Goal: Task Accomplishment & Management: Complete application form

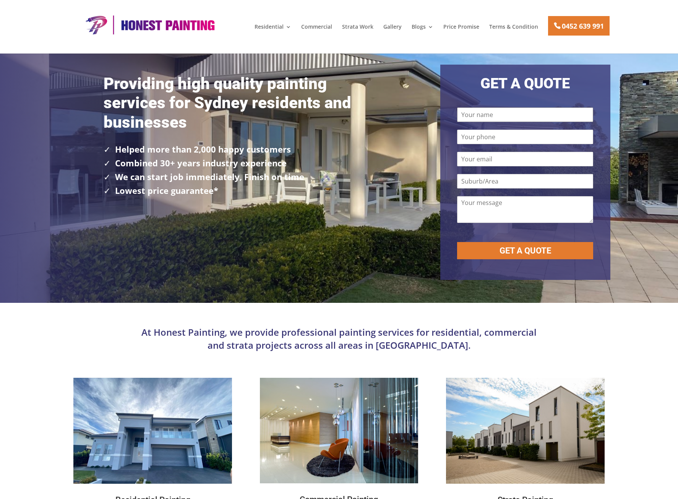
type input "Test Test"
type input "0200000000"
type input "testform@test.com"
type input "North Ryde"
type textarea "This is a test submission from your marketing provider. Thank you."
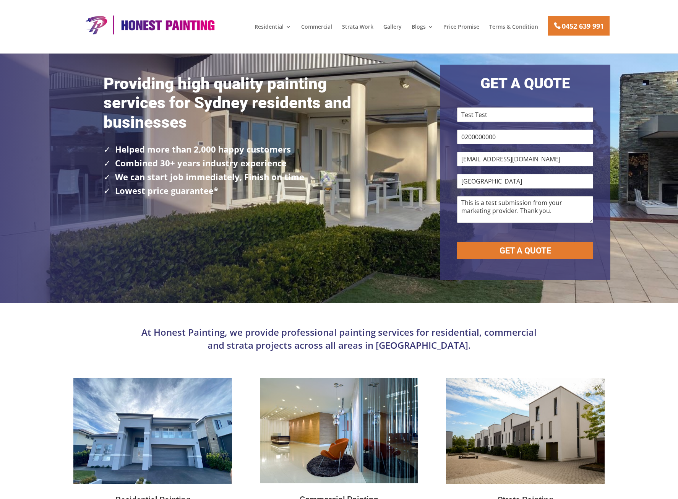
type textarea "This is a test submission from your marketing provider. Thank you."
click at [569, 248] on button "GET A QUOTE" at bounding box center [525, 250] width 136 height 17
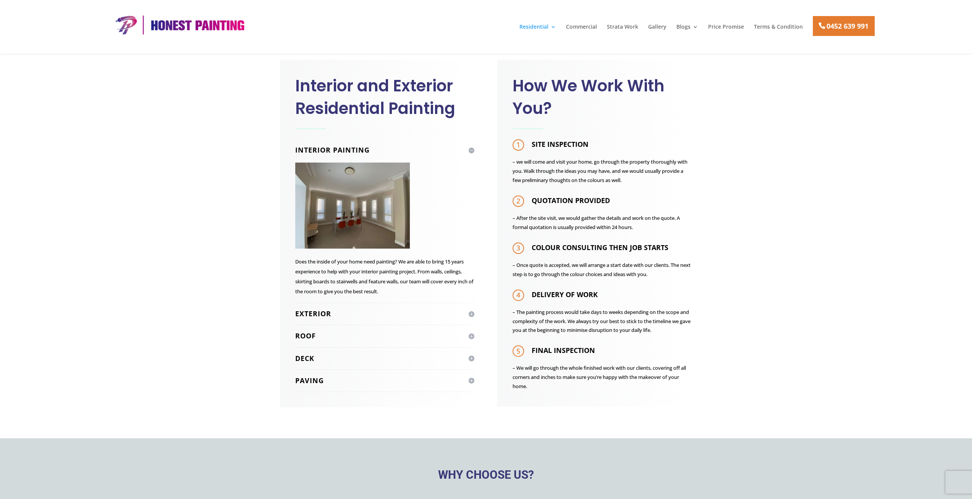
scroll to position [382, 0]
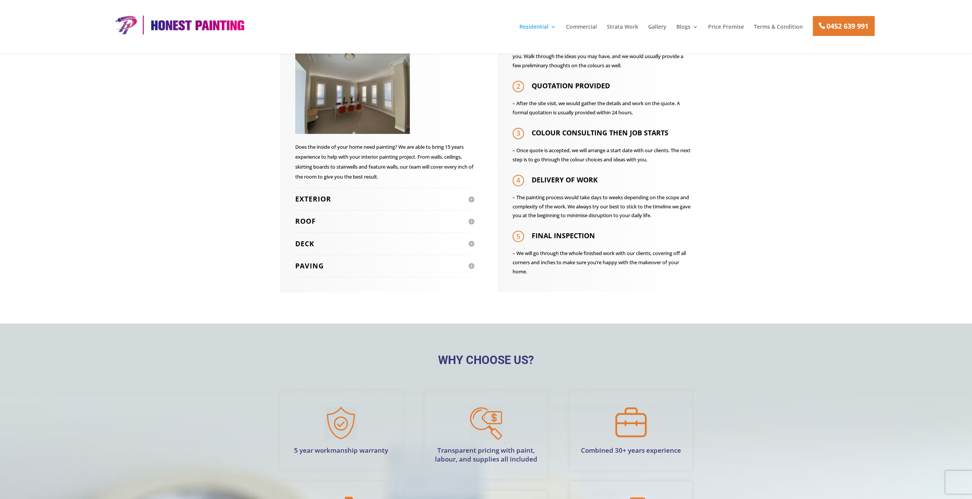
click at [556, 177] on strong "DELIVERY OF WORK" at bounding box center [565, 179] width 66 height 9
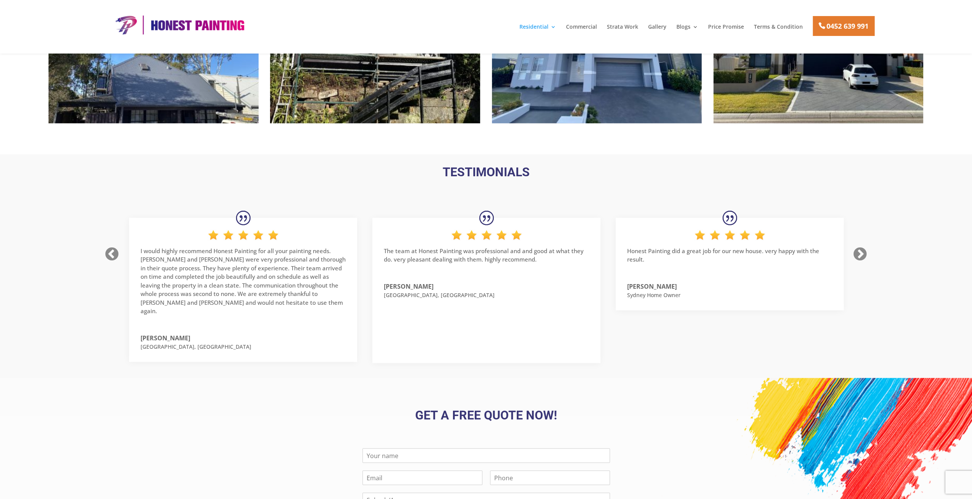
scroll to position [1428, 0]
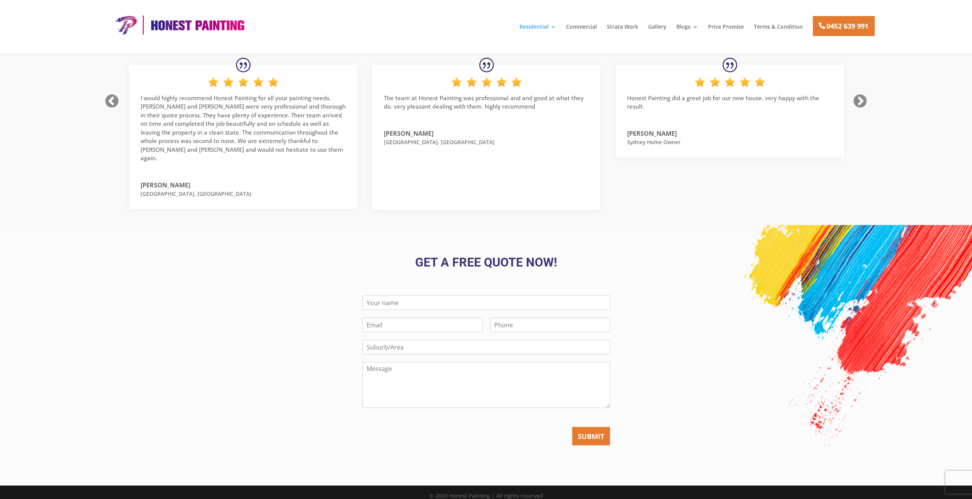
click at [508, 259] on h3 "Get a FREE Quote Now!" at bounding box center [486, 264] width 413 height 16
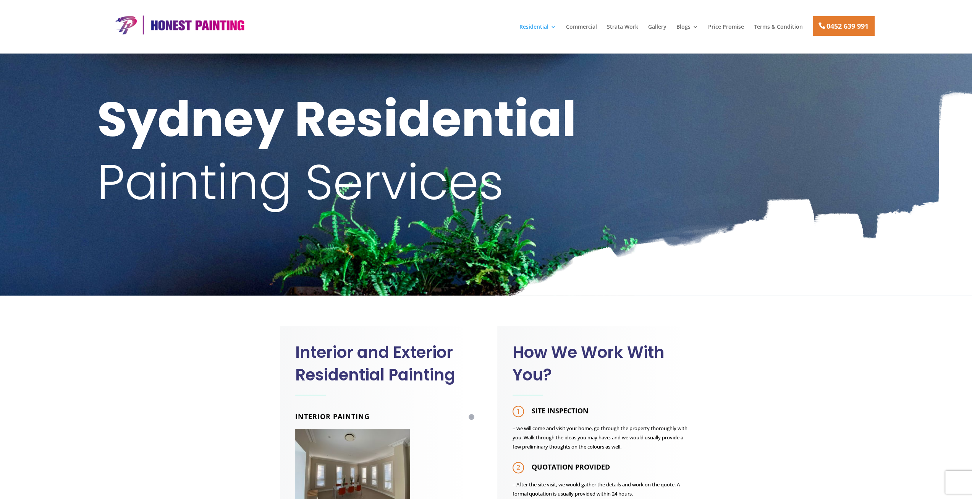
scroll to position [0, 0]
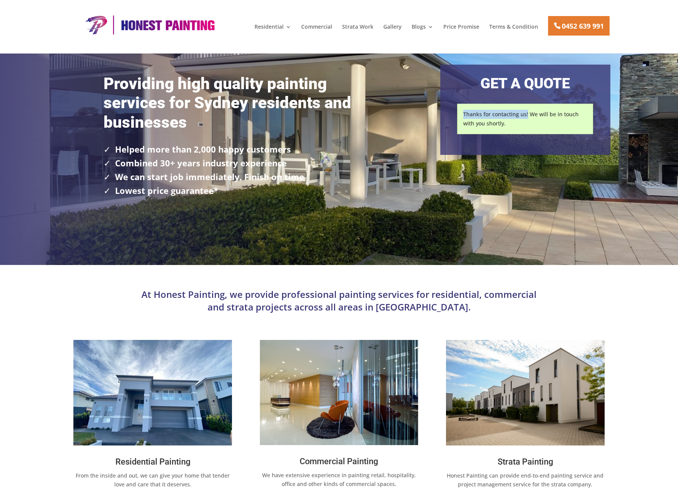
drag, startPoint x: 526, startPoint y: 114, endPoint x: 460, endPoint y: 116, distance: 66.1
click at [460, 116] on div "Thanks for contacting us! We will be in touch with you shortly." at bounding box center [525, 119] width 136 height 31
click at [506, 123] on p "Thanks for contacting us! We will be in touch with you shortly." at bounding box center [525, 119] width 124 height 18
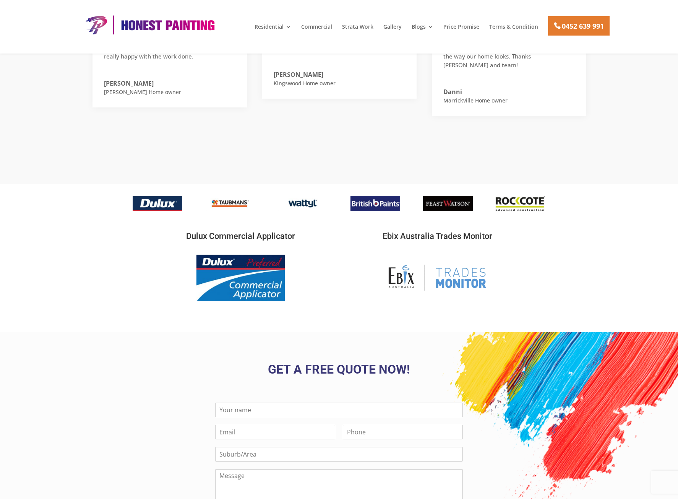
scroll to position [1375, 0]
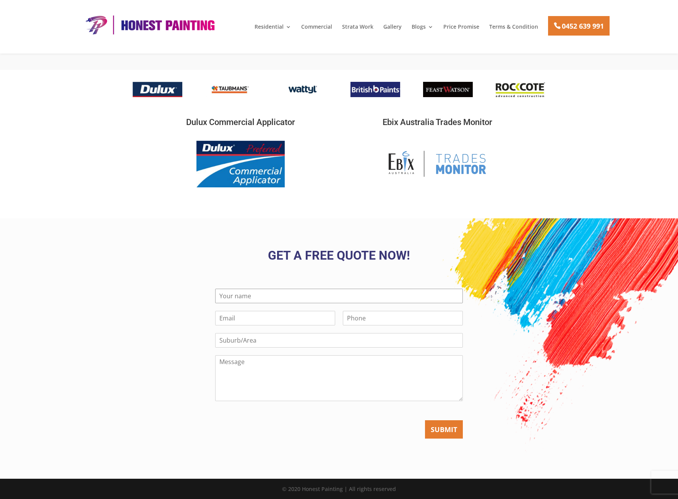
click at [339, 294] on input "Name *" at bounding box center [339, 295] width 248 height 15
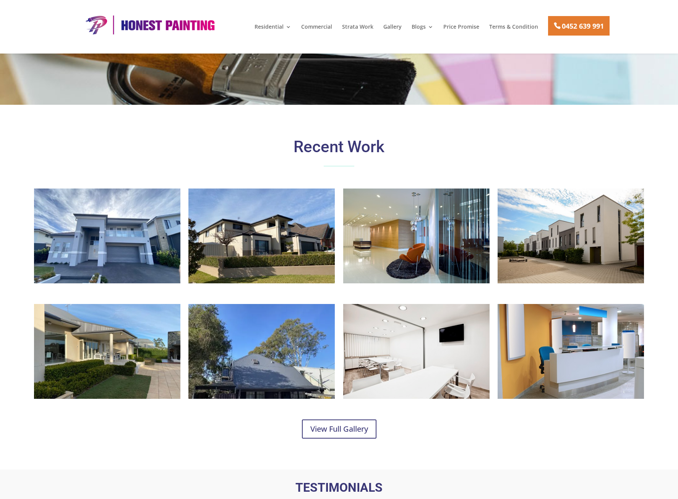
scroll to position [496, 0]
